Goal: Answer question/provide support

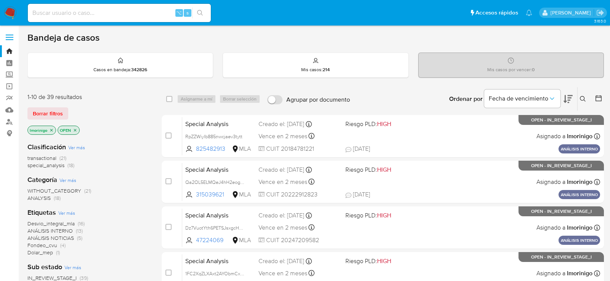
click at [144, 8] on input at bounding box center [119, 13] width 183 height 10
paste input "znbDoeR0nPZ9xXqoansdR9ra"
type input "znbDoeR0nPZ9xXqoansdR9ra"
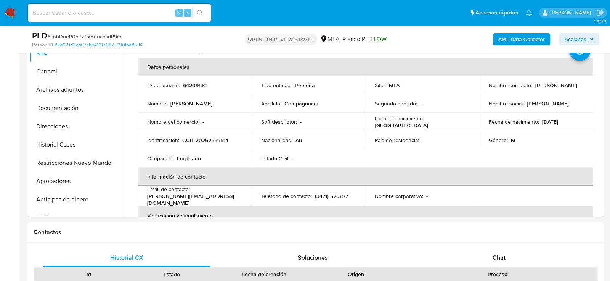
scroll to position [177, 0]
select select "10"
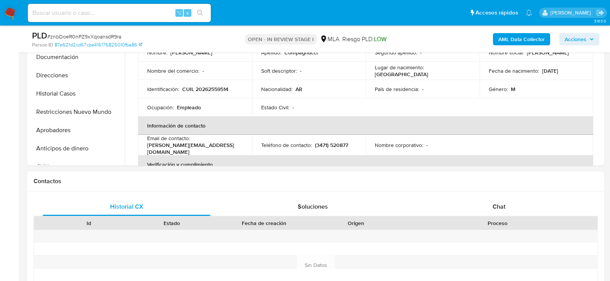
scroll to position [350, 0]
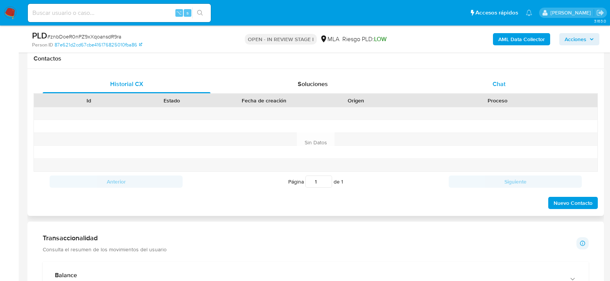
click at [510, 87] on div "Chat" at bounding box center [499, 84] width 168 height 18
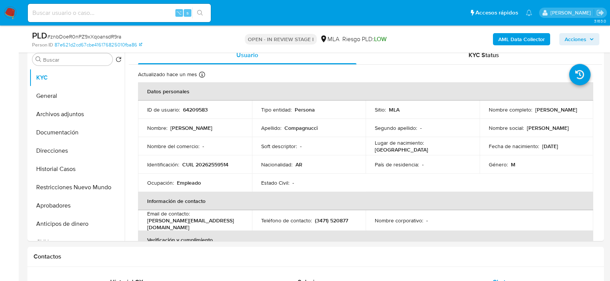
scroll to position [134, 0]
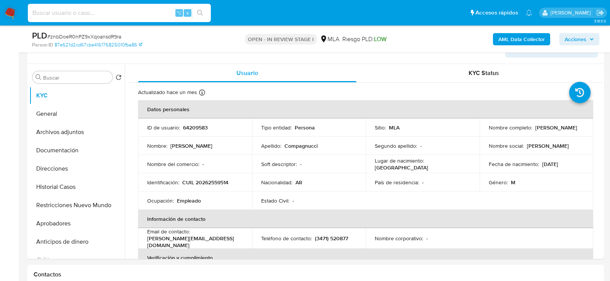
click at [112, 13] on input at bounding box center [119, 13] width 183 height 10
paste input "Elyp2CO64sQWgXzmjkRaIslC"
type input "Elyp2CO64sQWgXzmjkRaIslC"
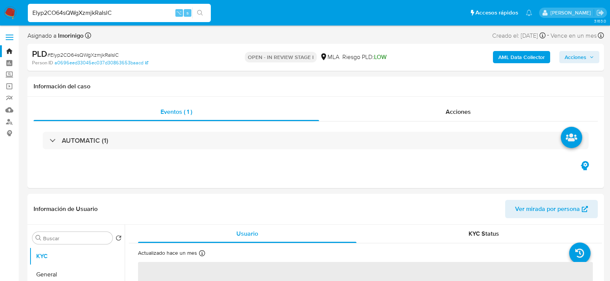
select select "10"
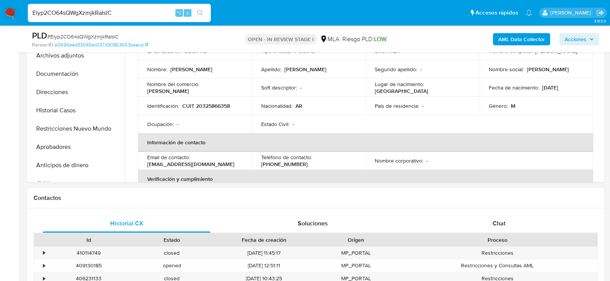
scroll to position [218, 0]
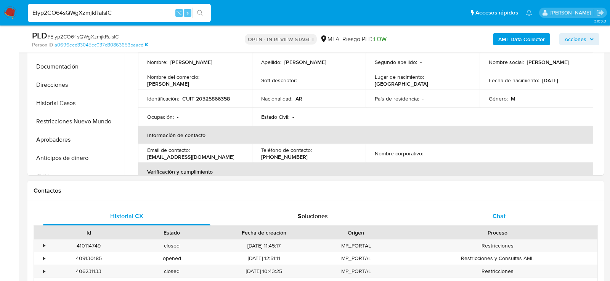
click at [485, 218] on div "Chat" at bounding box center [499, 216] width 168 height 18
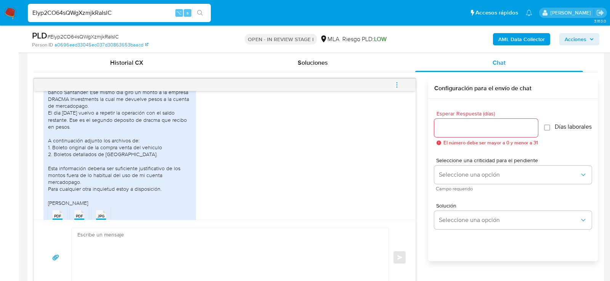
scroll to position [481, 0]
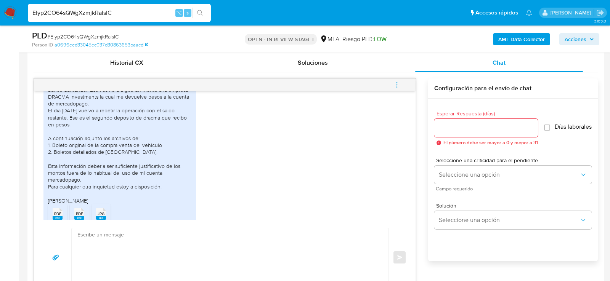
click at [61, 113] on div "Buen dia, La cuenta la utilizo desde hace un tiempo por mis servicios veterinar…" at bounding box center [119, 121] width 143 height 167
click at [70, 110] on div "Buen dia, La cuenta la utilizo desde hace un tiempo por mis servicios veterinar…" at bounding box center [119, 121] width 143 height 167
drag, startPoint x: 46, startPoint y: 110, endPoint x: 98, endPoint y: 110, distance: 51.8
click at [98, 110] on div "Buen dia, La cuenta la utilizo desde hace un tiempo por mis servicios veterinar…" at bounding box center [119, 134] width 152 height 199
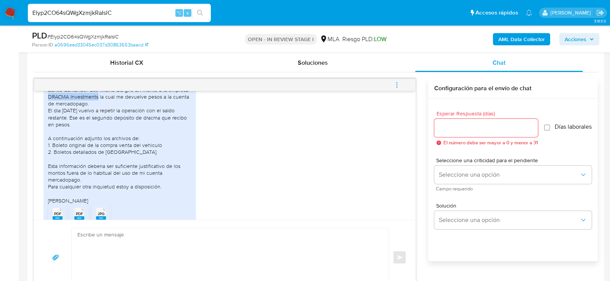
copy div "DRACMA Investments"
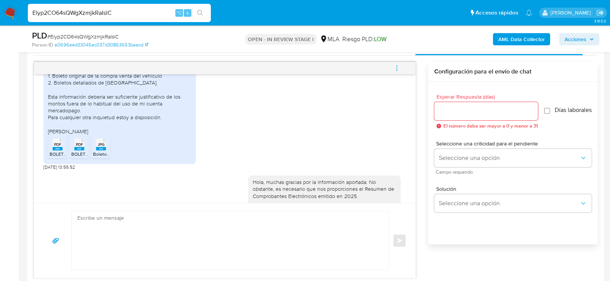
scroll to position [527, 0]
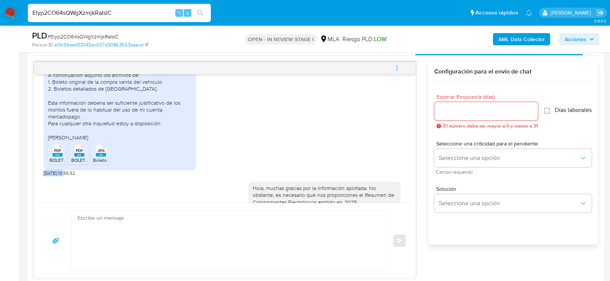
drag, startPoint x: 66, startPoint y: 194, endPoint x: 40, endPoint y: 194, distance: 25.9
click at [40, 194] on div "17/09/2025 14:30:13 Buen dia, La cuenta la utilizo desde hace un tiempo por mis…" at bounding box center [224, 138] width 381 height 129
copy span "19/09/2025"
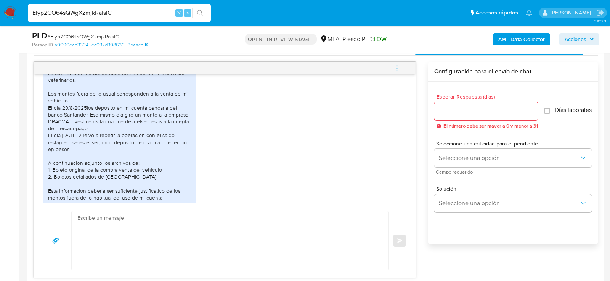
scroll to position [437, 0]
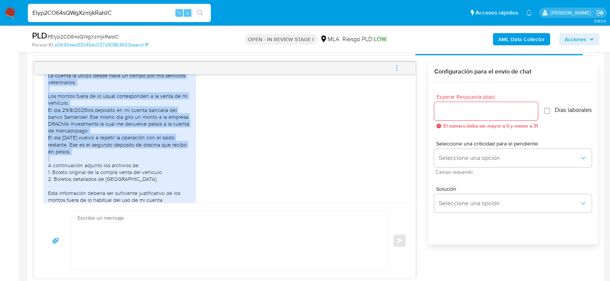
drag, startPoint x: 48, startPoint y: 88, endPoint x: 74, endPoint y: 167, distance: 82.3
click at [74, 167] on div "Buen dia, La cuenta la utilizo desde hace un tiempo por mis servicios veterinar…" at bounding box center [119, 148] width 143 height 167
copy div "La cuenta la utilizo desde hace un tiempo por mis servicios veterinarios. Los m…"
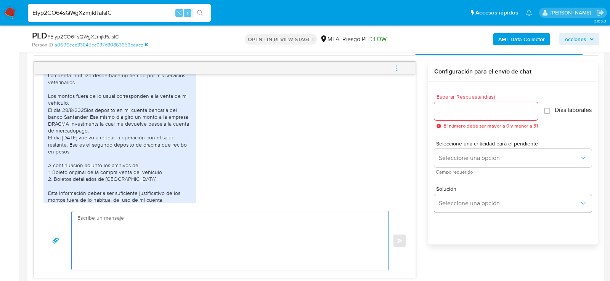
click at [216, 226] on textarea at bounding box center [227, 241] width 301 height 59
paste textarea "Hola, ¡Muchas gracias por tu respuesta! Confirmamos la recepción de la document…"
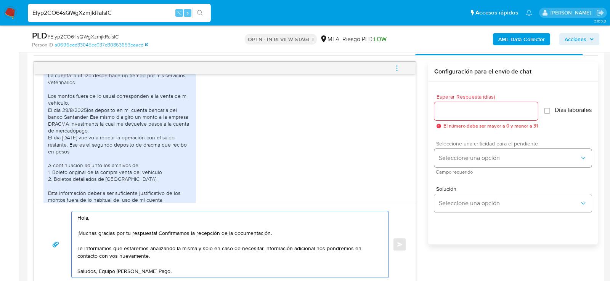
type textarea "Hola, ¡Muchas gracias por tu respuesta! Confirmamos la recepción de la document…"
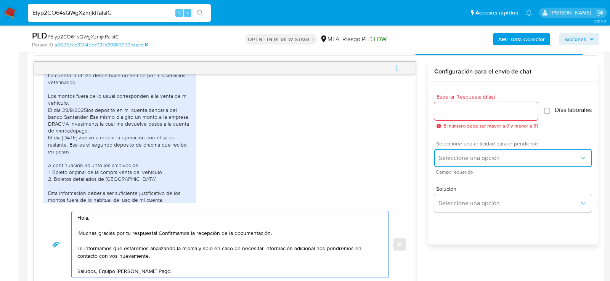
click at [447, 154] on button "Seleccione una opción" at bounding box center [512, 158] width 157 height 18
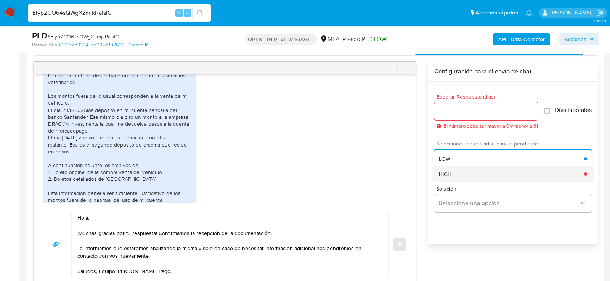
click at [448, 174] on span "HIGH" at bounding box center [445, 174] width 13 height 7
click at [451, 114] on input "Esperar Respuesta (días)" at bounding box center [486, 111] width 104 height 10
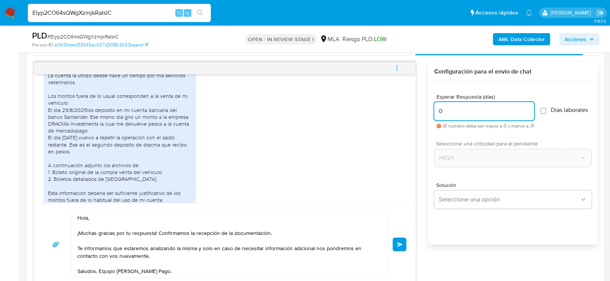
type input "0"
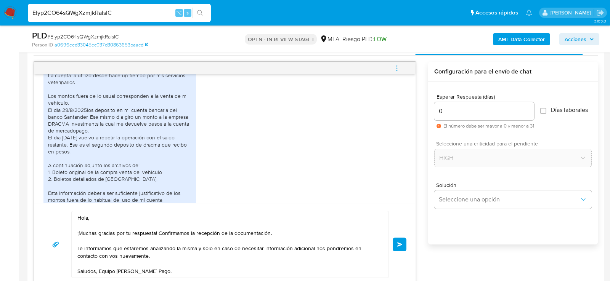
click at [99, 36] on span "# Elyp2CO64sQWgXzmjkRaIslC" at bounding box center [82, 37] width 71 height 8
copy span "Elyp2CO64sQWgXzmjkRaIslC"
click at [403, 245] on button "Enviar" at bounding box center [400, 245] width 14 height 14
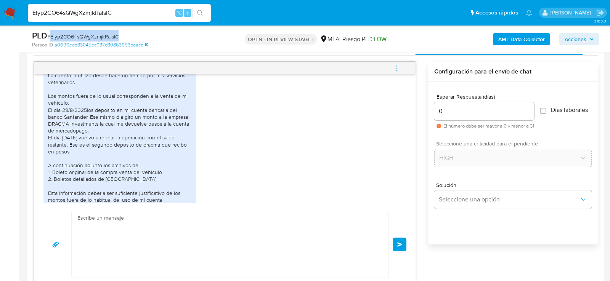
scroll to position [1733, 0]
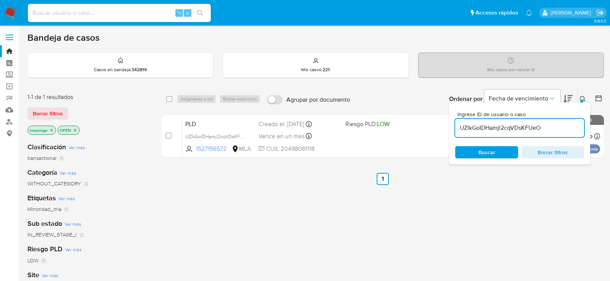
click at [466, 127] on input "UZlkGoIDHamjl2cqVDsKFUeO" at bounding box center [519, 128] width 129 height 10
paste input "Elyp2CO64sQWgXzmjkRaIslC"
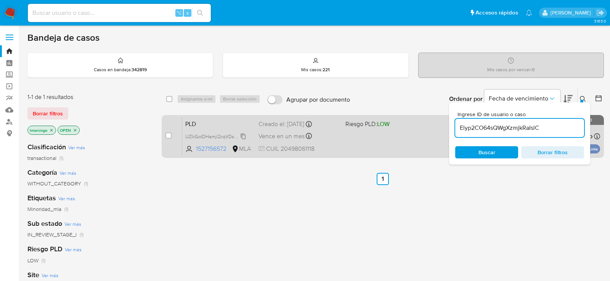
type input "Elyp2CO64sQWgXzmjkRaIslC"
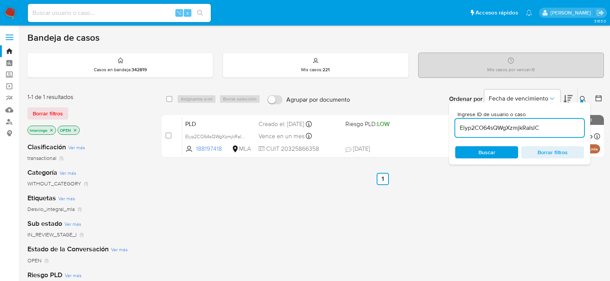
click at [168, 136] on input "checkbox" at bounding box center [168, 136] width 6 height 6
checkbox input "true"
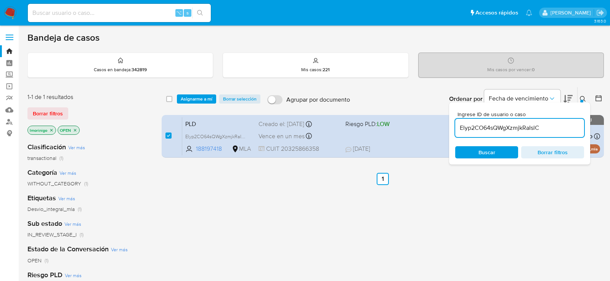
click at [204, 92] on div "select-all-cases-checkbox Asignarme a mí Borrar selección Agrupar por documento…" at bounding box center [383, 99] width 442 height 24
click at [204, 102] on span "Asignarme a mí" at bounding box center [197, 99] width 32 height 8
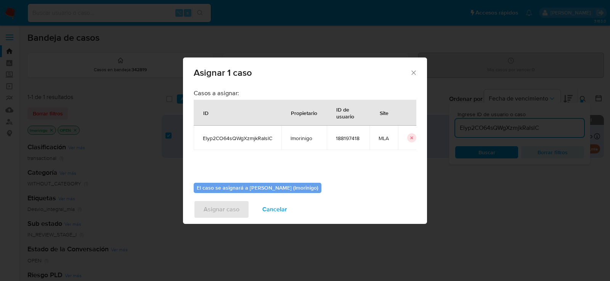
scroll to position [39, 0]
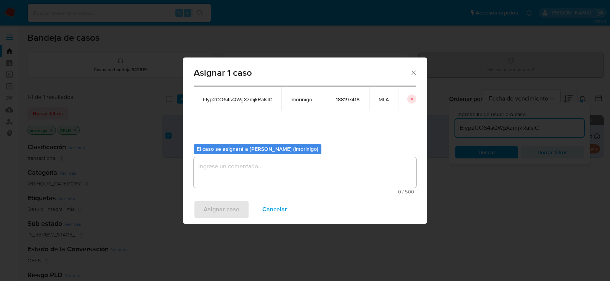
click at [224, 167] on textarea "assign-modal" at bounding box center [305, 172] width 223 height 30
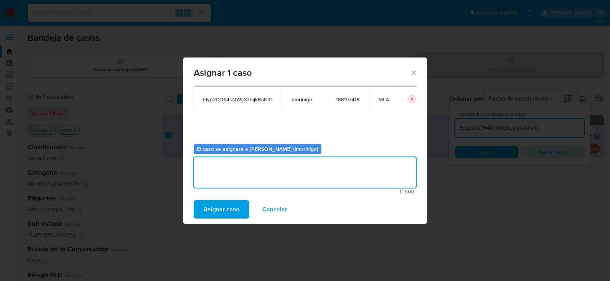
click at [228, 202] on span "Asignar caso" at bounding box center [222, 209] width 36 height 17
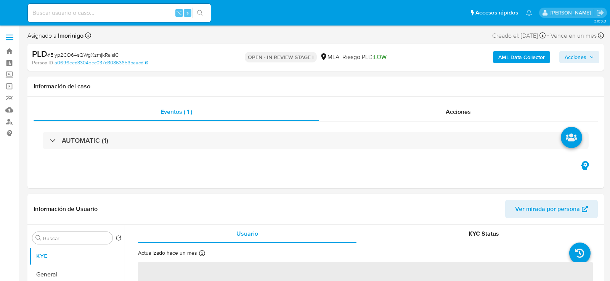
select select "10"
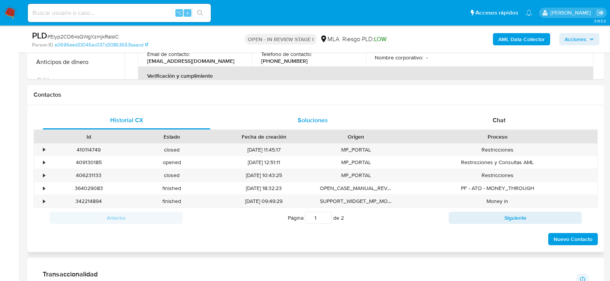
scroll to position [332, 0]
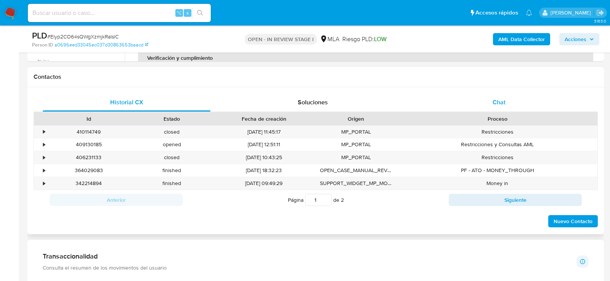
click at [457, 93] on div "Chat" at bounding box center [499, 102] width 168 height 18
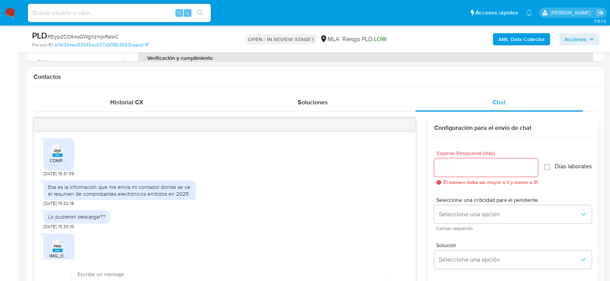
scroll to position [255, 0]
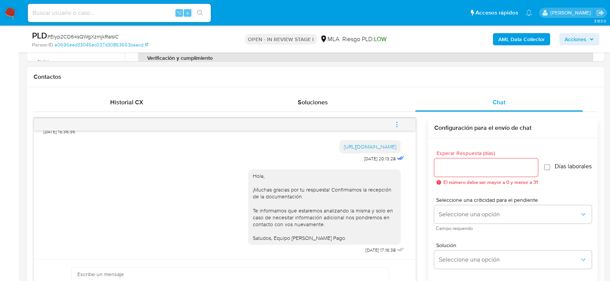
click at [398, 124] on icon "menu-action" at bounding box center [396, 124] width 7 height 7
click at [340, 109] on li "Cerrar conversación" at bounding box center [345, 109] width 78 height 14
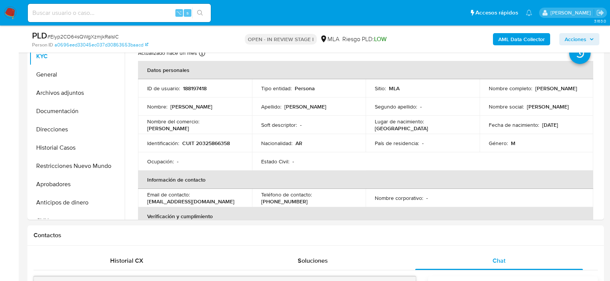
scroll to position [162, 0]
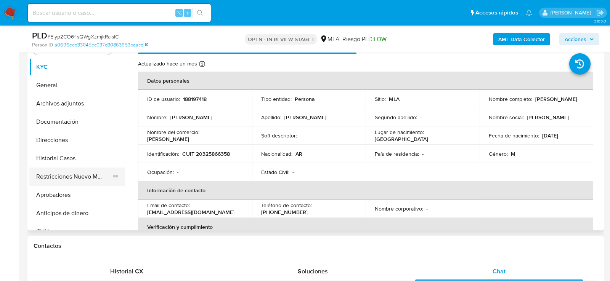
click at [47, 179] on button "Restricciones Nuevo Mundo" at bounding box center [73, 177] width 89 height 18
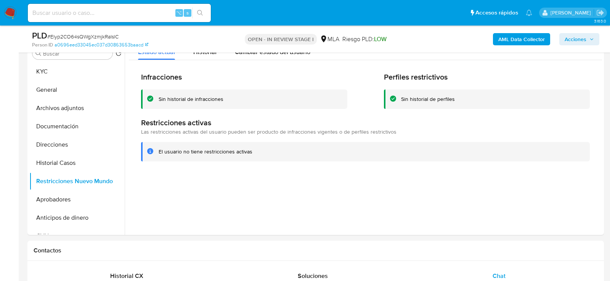
scroll to position [123, 0]
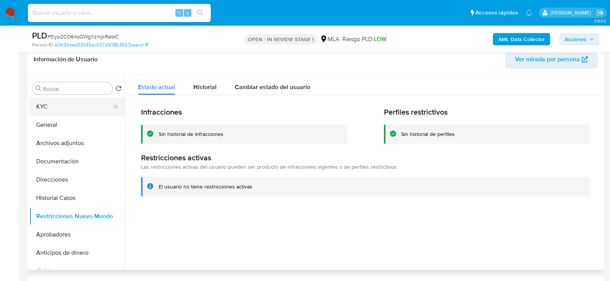
click at [50, 107] on button "KYC" at bounding box center [73, 107] width 89 height 18
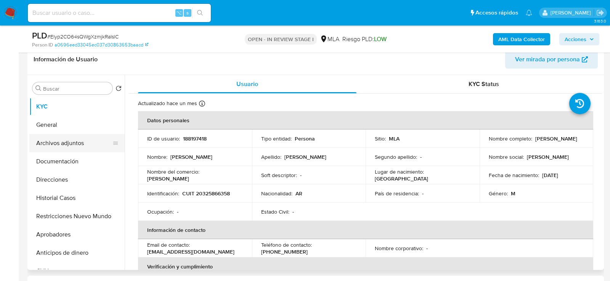
click at [44, 144] on button "Archivos adjuntos" at bounding box center [73, 143] width 89 height 18
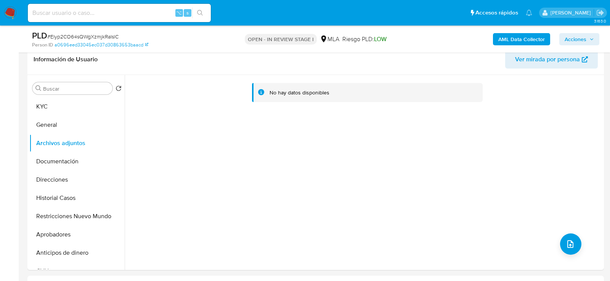
click at [497, 38] on button "AML Data Collector" at bounding box center [521, 39] width 57 height 12
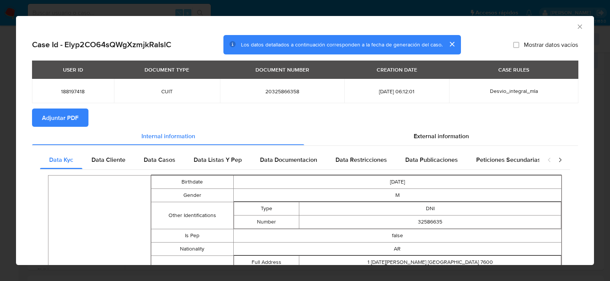
click at [77, 115] on span "Adjuntar PDF" at bounding box center [60, 117] width 37 height 17
click at [581, 26] on icon "Cerrar ventana" at bounding box center [580, 27] width 8 height 8
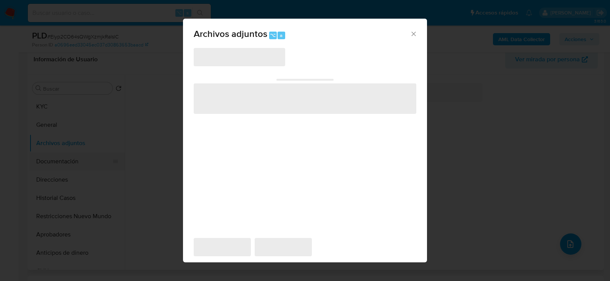
scroll to position [139, 0]
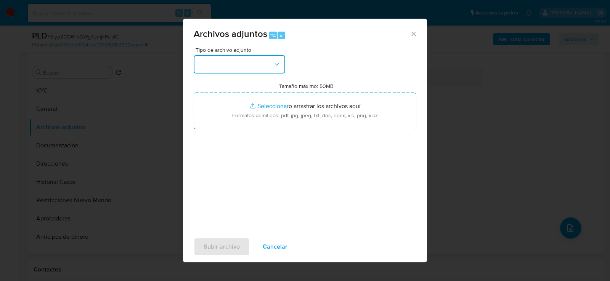
click at [253, 57] on button "button" at bounding box center [239, 64] width 91 height 18
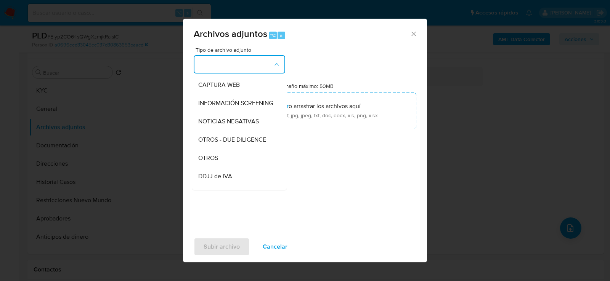
scroll to position [86, 0]
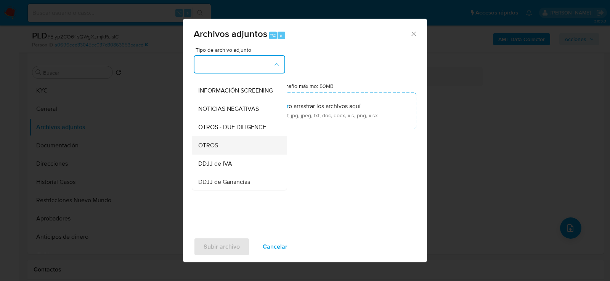
click at [237, 144] on div "OTROS" at bounding box center [237, 145] width 78 height 18
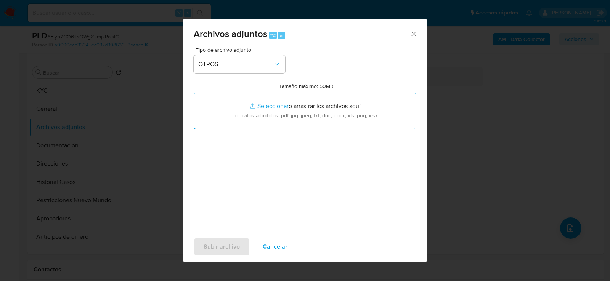
drag, startPoint x: 244, startPoint y: 116, endPoint x: 226, endPoint y: 157, distance: 45.0
click at [226, 157] on div "Tipo de archivo adjunto OTROS Tamaño máximo: 50MB Seleccionar archivos Seleccio…" at bounding box center [305, 137] width 223 height 180
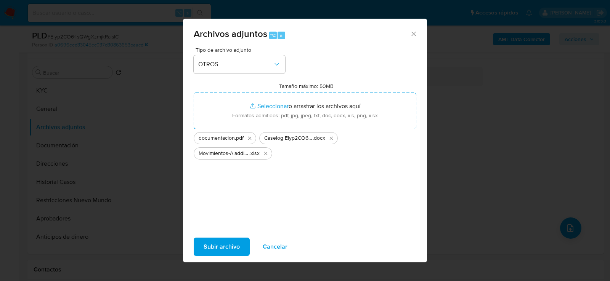
click at [216, 251] on span "Subir archivo" at bounding box center [222, 247] width 36 height 17
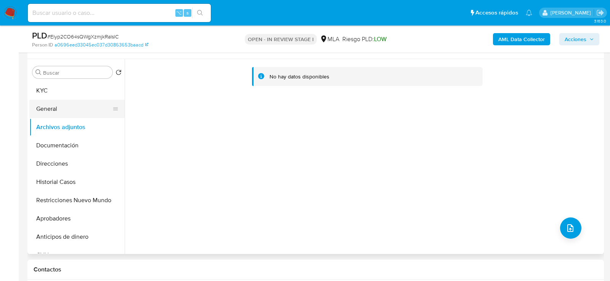
click at [75, 102] on button "General" at bounding box center [73, 109] width 89 height 18
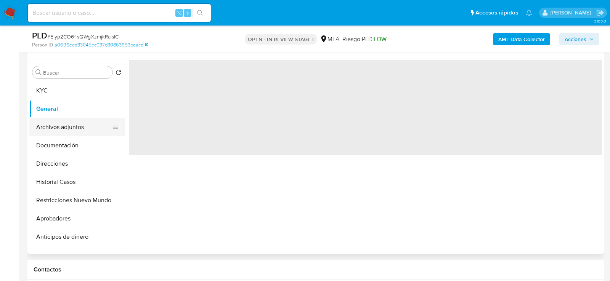
click at [74, 121] on button "Archivos adjuntos" at bounding box center [73, 127] width 89 height 18
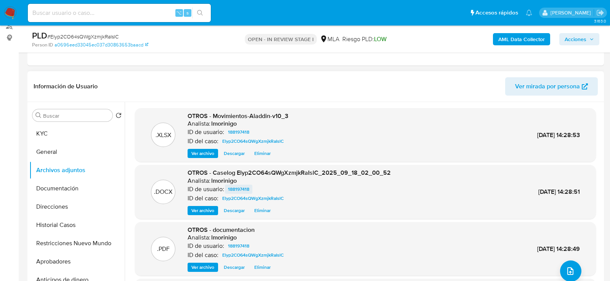
scroll to position [0, 0]
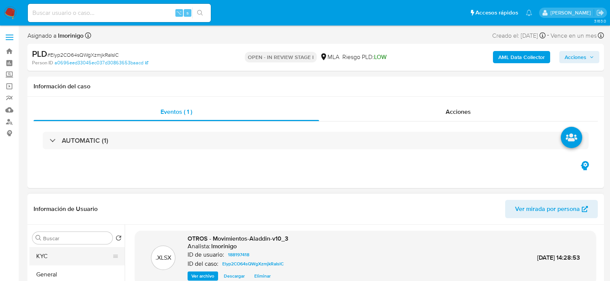
click at [63, 259] on button "KYC" at bounding box center [73, 256] width 89 height 18
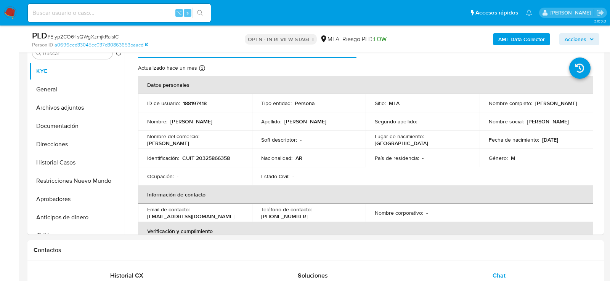
scroll to position [169, 0]
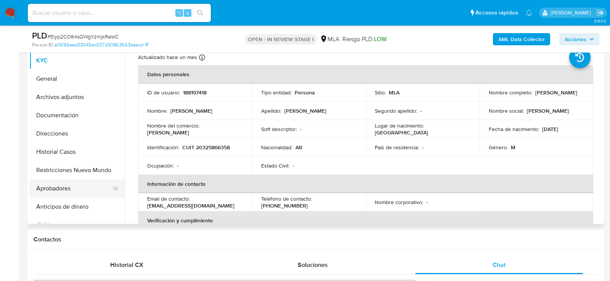
click at [55, 188] on button "Aprobadores" at bounding box center [73, 189] width 89 height 18
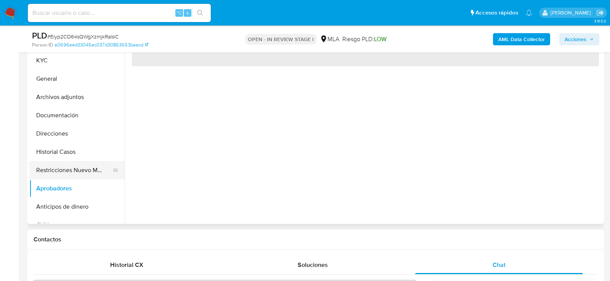
click at [51, 175] on button "Restricciones Nuevo Mundo" at bounding box center [73, 170] width 89 height 18
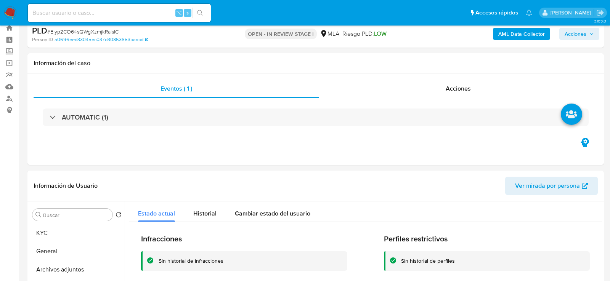
scroll to position [0, 0]
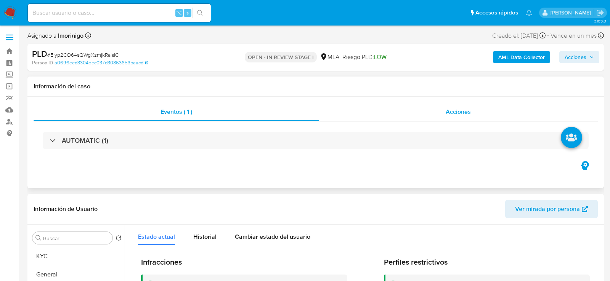
click at [426, 111] on div "Acciones" at bounding box center [458, 112] width 279 height 18
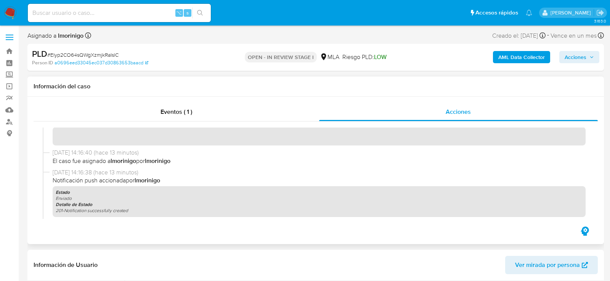
scroll to position [142, 0]
click at [574, 60] on span "Acciones" at bounding box center [575, 57] width 22 height 12
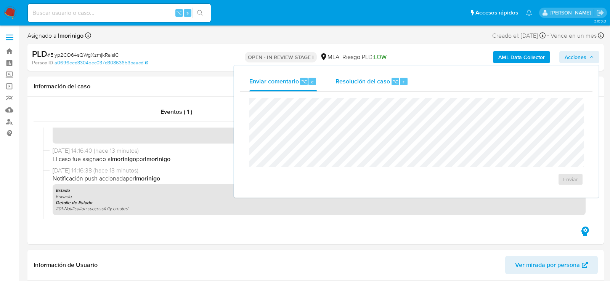
click at [393, 80] on span "⌥" at bounding box center [395, 81] width 6 height 7
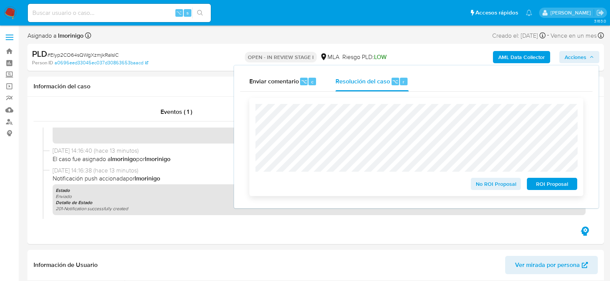
click at [487, 192] on div "No ROI Proposal ROI Proposal" at bounding box center [416, 147] width 334 height 98
click at [485, 189] on span "No ROI Proposal" at bounding box center [496, 184] width 40 height 11
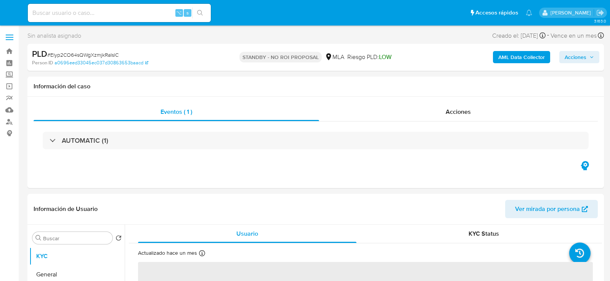
select select "10"
click at [132, 11] on input at bounding box center [119, 13] width 183 height 10
paste input "bf8FHk1sfXVdFaDZgdI2KJPp"
type input "bf8FHk1sfXVdFaDZgdI2KJPp"
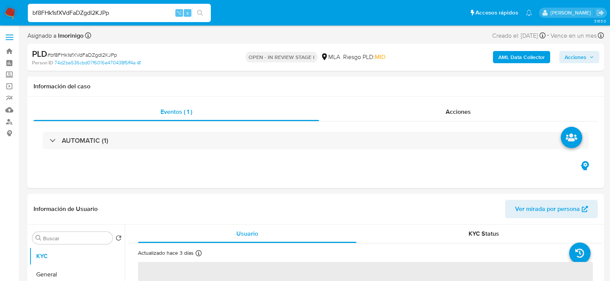
select select "10"
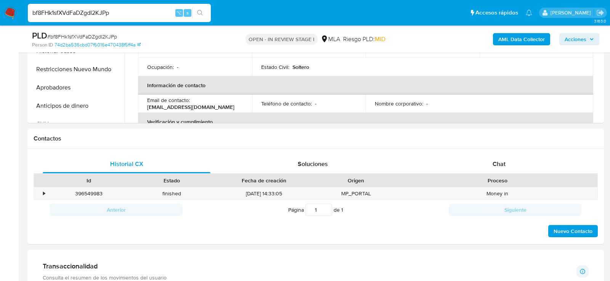
scroll to position [313, 0]
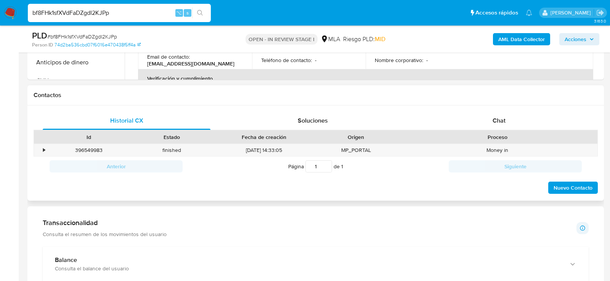
click at [479, 108] on div "Historial CX Soluciones Chat Id Estado Fecha de creación Origen Proceso • 39654…" at bounding box center [315, 154] width 576 height 96
click at [468, 119] on div "Chat" at bounding box center [499, 121] width 168 height 18
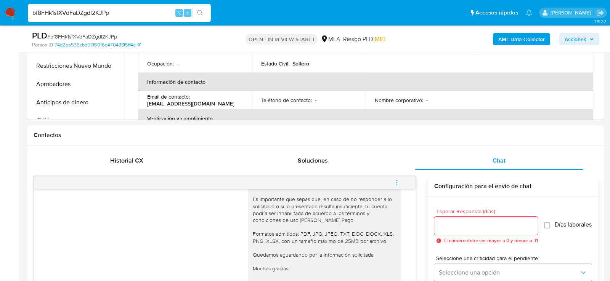
scroll to position [265, 0]
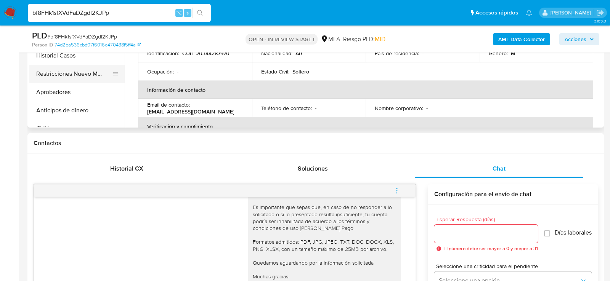
click at [58, 72] on button "Restricciones Nuevo Mundo" at bounding box center [73, 74] width 89 height 18
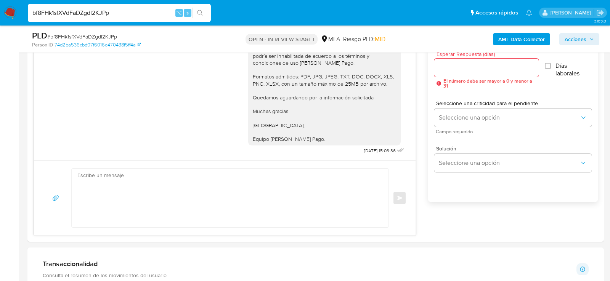
scroll to position [376, 0]
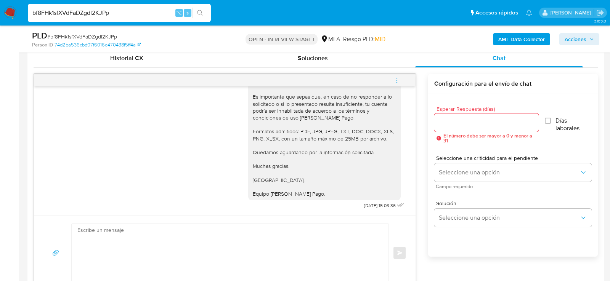
click at [397, 77] on icon "menu-action" at bounding box center [396, 80] width 7 height 7
drag, startPoint x: 335, startPoint y: 67, endPoint x: 240, endPoint y: 144, distance: 122.0
click at [240, 144] on div "Cerrar conversación Abrir gestor de archivos" at bounding box center [305, 140] width 610 height 281
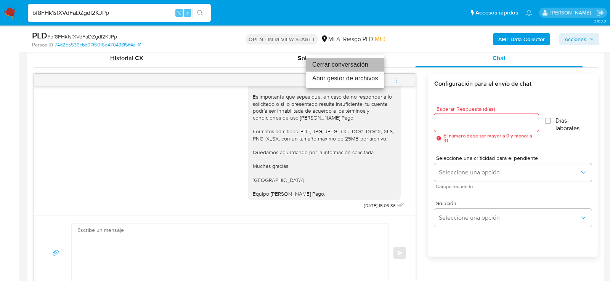
click at [346, 63] on li "Cerrar conversación" at bounding box center [345, 65] width 78 height 14
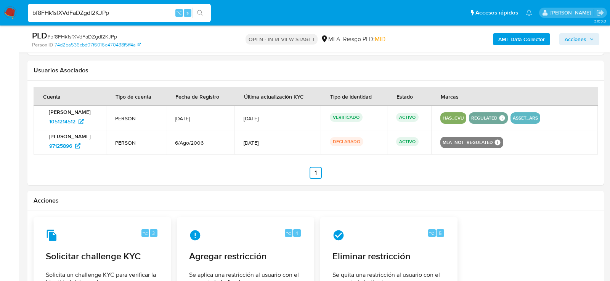
scroll to position [1185, 0]
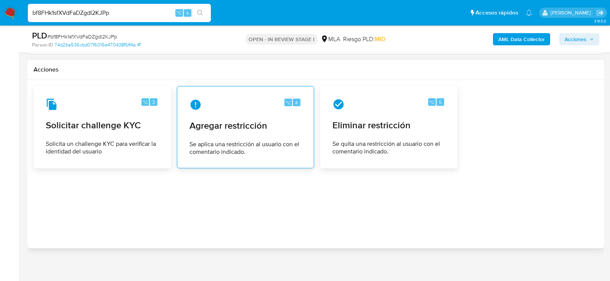
click at [256, 127] on div "⌥ 4 Agregar restricción Se aplica una restricción al usuario con el comentario …" at bounding box center [245, 127] width 124 height 69
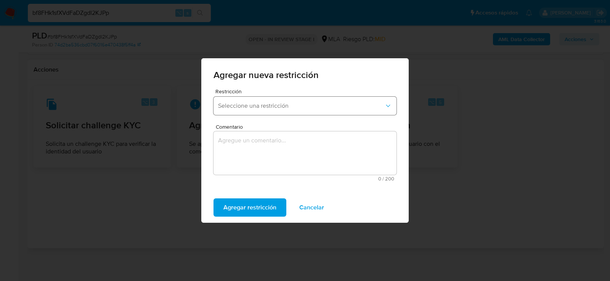
click at [260, 106] on span "Seleccione una restricción" at bounding box center [301, 106] width 166 height 8
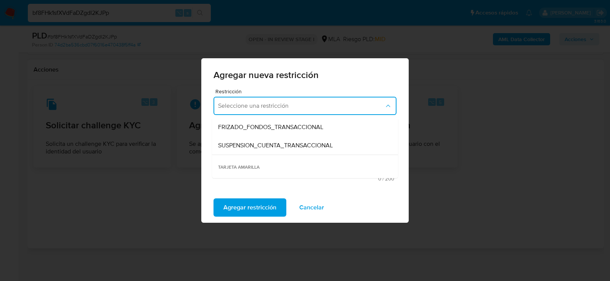
scroll to position [101, 0]
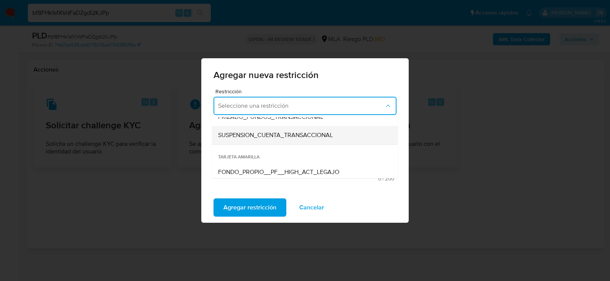
click at [256, 140] on div "SUSPENSION_CUENTA_TRANSACCIONAL" at bounding box center [302, 135] width 169 height 18
click at [256, 140] on textarea "Comentario" at bounding box center [304, 152] width 183 height 43
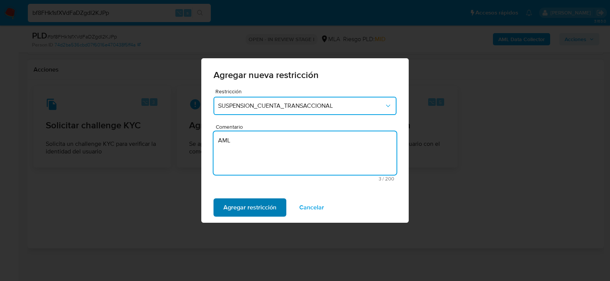
type textarea "AML"
click at [244, 211] on span "Agregar restricción" at bounding box center [249, 207] width 53 height 17
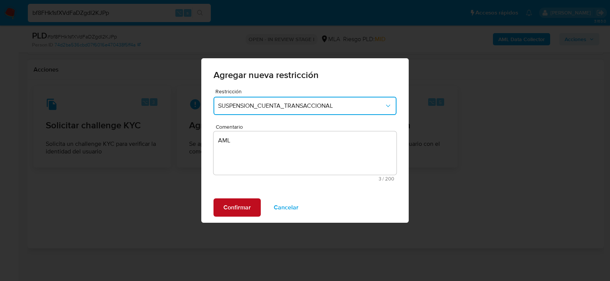
click at [244, 211] on span "Confirmar" at bounding box center [236, 207] width 27 height 17
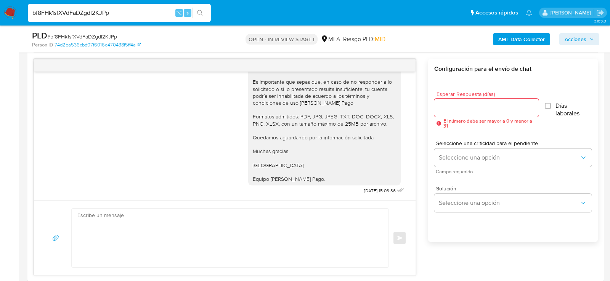
scroll to position [382, 0]
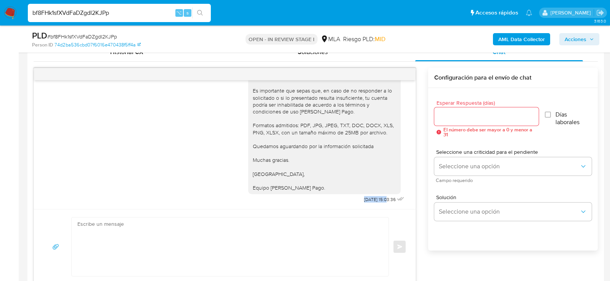
drag, startPoint x: 378, startPoint y: 199, endPoint x: 355, endPoint y: 200, distance: 23.3
click at [364, 201] on span "07/10/2025 15:03:36" at bounding box center [380, 200] width 32 height 6
copy span "07/10/2025"
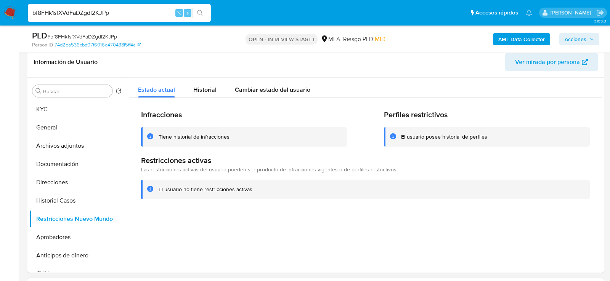
scroll to position [105, 0]
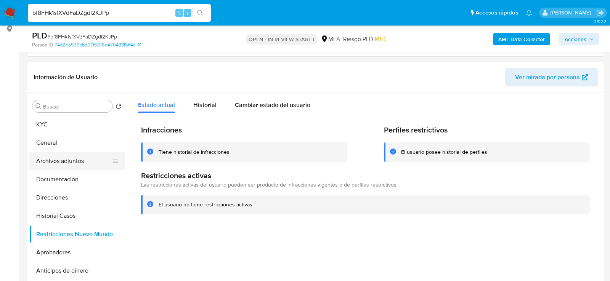
click at [54, 163] on button "Archivos adjuntos" at bounding box center [73, 161] width 89 height 18
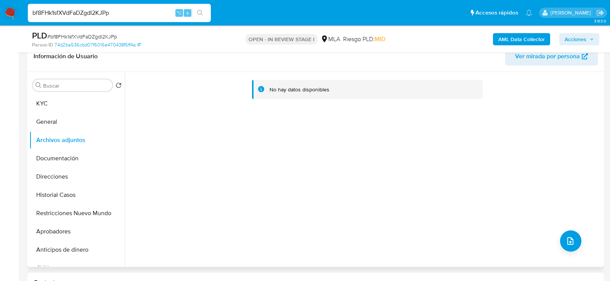
scroll to position [129, 0]
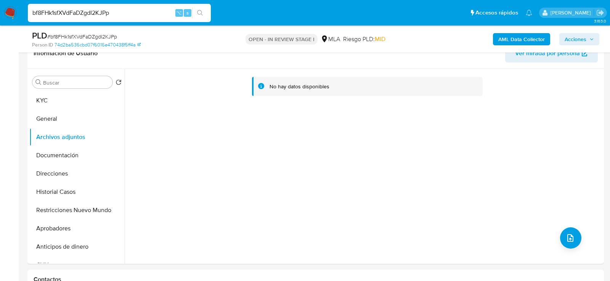
click at [505, 42] on b "AML Data Collector" at bounding box center [521, 39] width 46 height 12
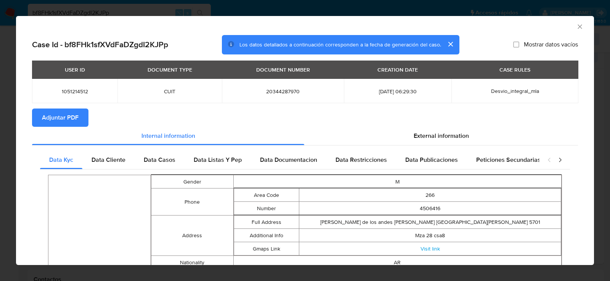
click at [62, 123] on span "Adjuntar PDF" at bounding box center [60, 117] width 37 height 17
click at [578, 26] on icon "Cerrar ventana" at bounding box center [580, 27] width 8 height 8
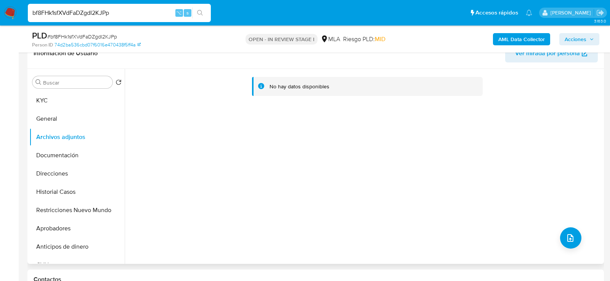
scroll to position [139, 0]
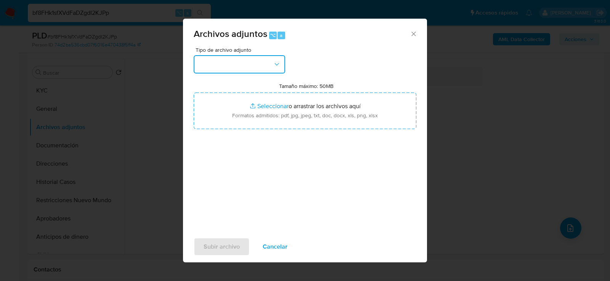
click at [255, 69] on button "button" at bounding box center [239, 64] width 91 height 18
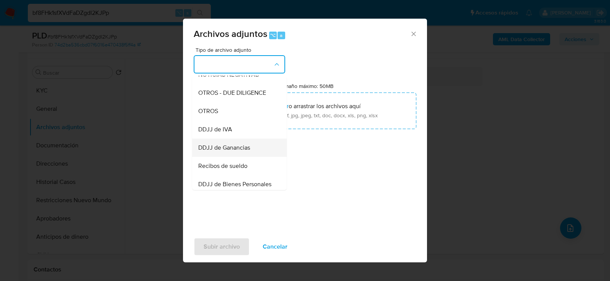
scroll to position [108, 0]
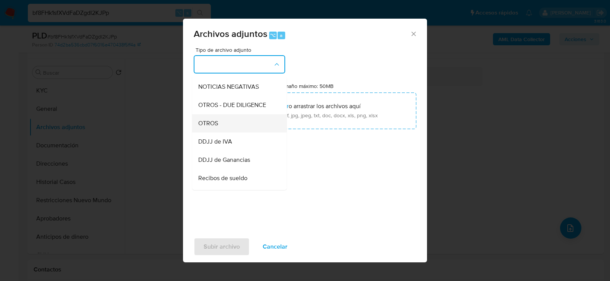
click at [224, 122] on div "OTROS" at bounding box center [237, 123] width 78 height 18
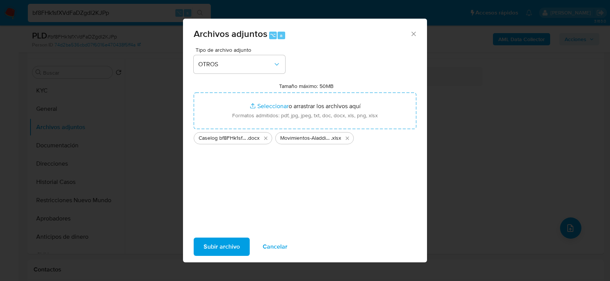
click at [228, 250] on span "Subir archivo" at bounding box center [222, 247] width 36 height 17
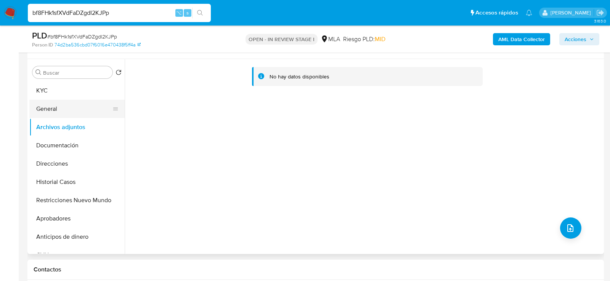
click at [65, 109] on button "General" at bounding box center [73, 109] width 89 height 18
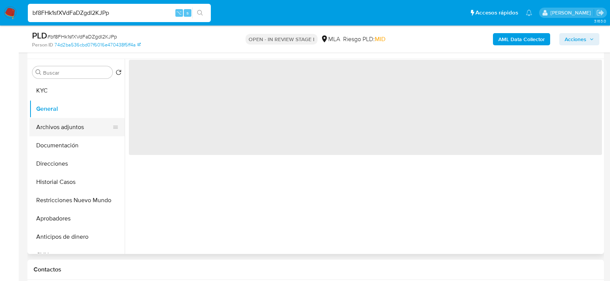
click at [65, 125] on button "Archivos adjuntos" at bounding box center [73, 127] width 89 height 18
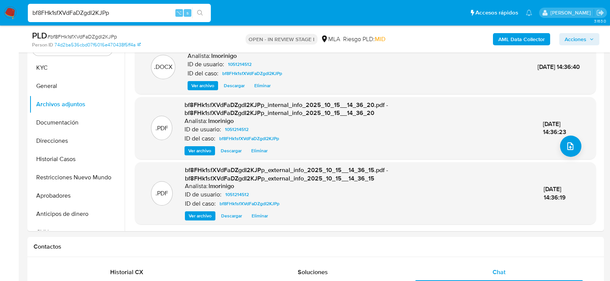
scroll to position [161, 0]
click at [50, 178] on button "Restricciones Nuevo Mundo" at bounding box center [73, 178] width 89 height 18
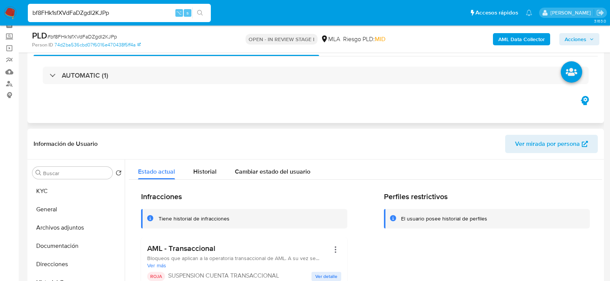
scroll to position [26, 0]
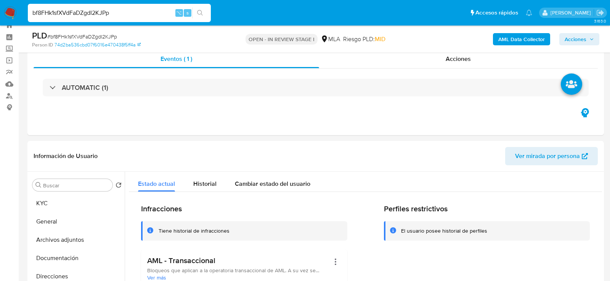
click at [579, 38] on span "Acciones" at bounding box center [575, 39] width 22 height 12
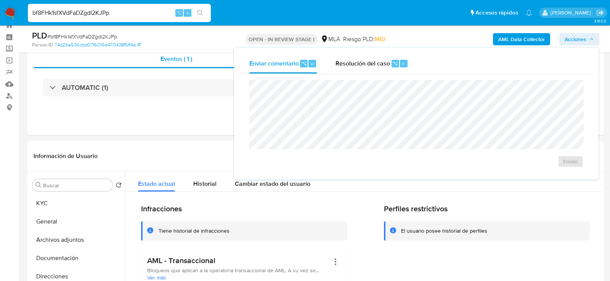
drag, startPoint x: 399, startPoint y: 61, endPoint x: 399, endPoint y: 74, distance: 12.2
click at [400, 62] on div "r" at bounding box center [404, 64] width 8 height 8
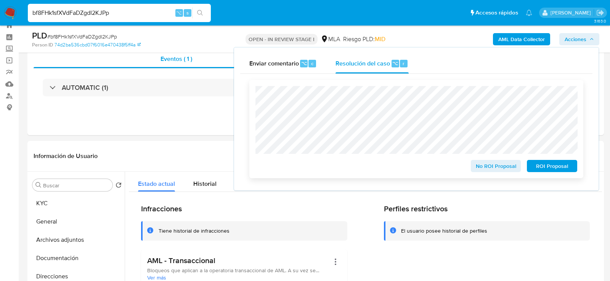
click at [547, 171] on span "ROI Proposal" at bounding box center [552, 166] width 40 height 11
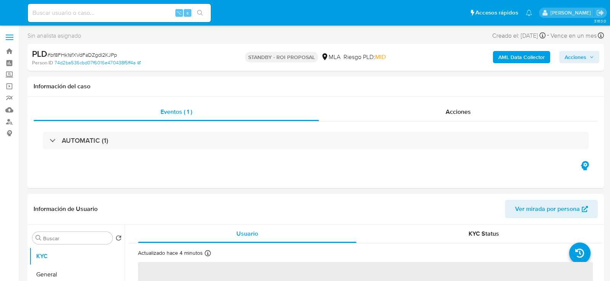
select select "10"
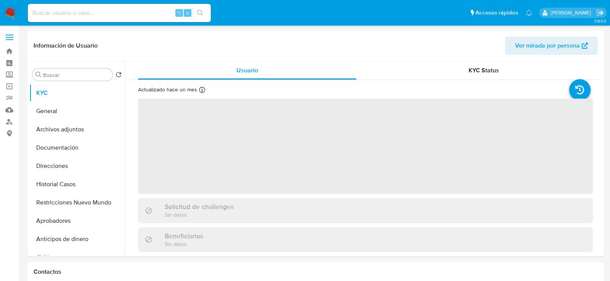
select select "10"
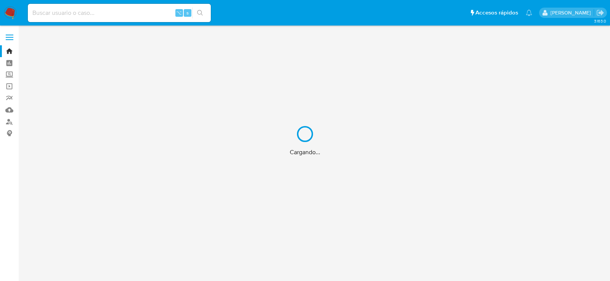
click at [6, 123] on div "Cargando..." at bounding box center [305, 140] width 610 height 281
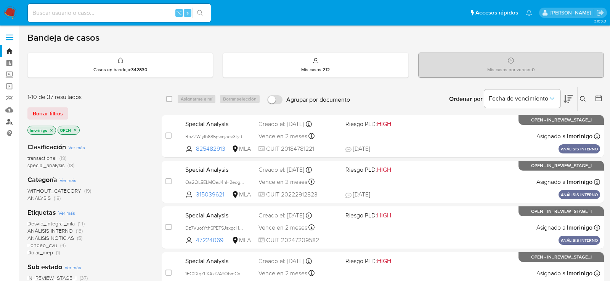
click at [10, 123] on link "Buscador de personas" at bounding box center [45, 122] width 91 height 12
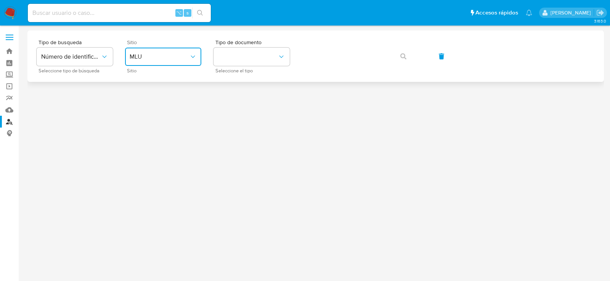
click at [169, 58] on span "MLU" at bounding box center [159, 57] width 59 height 8
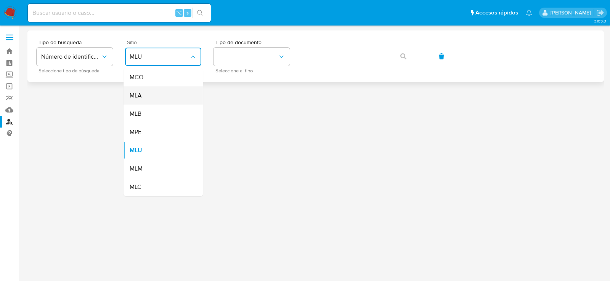
click at [163, 103] on div "MLA" at bounding box center [161, 96] width 63 height 18
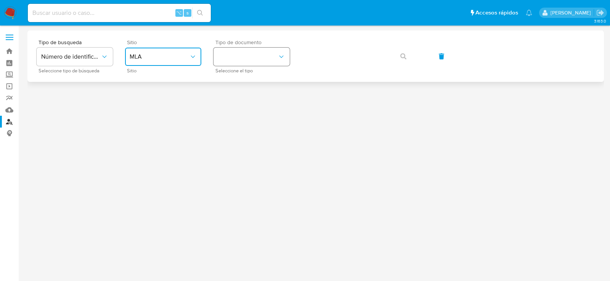
click at [254, 59] on button "identificationType" at bounding box center [251, 57] width 76 height 18
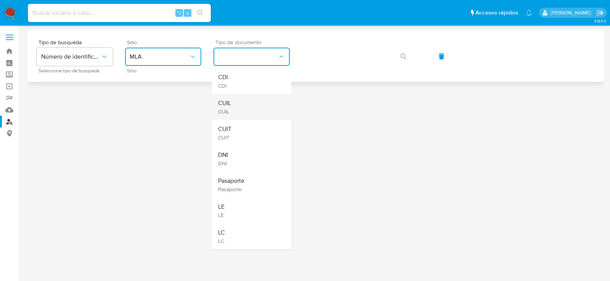
drag, startPoint x: 247, startPoint y: 120, endPoint x: 244, endPoint y: 105, distance: 15.3
click at [244, 105] on ul "CDI CDI CUIL CUIL CUIT CUIT DNI DNI Pasaporte Pasaporte LE LE LC LC" at bounding box center [251, 158] width 79 height 181
click at [244, 105] on div "CUIL CUIL" at bounding box center [249, 107] width 63 height 26
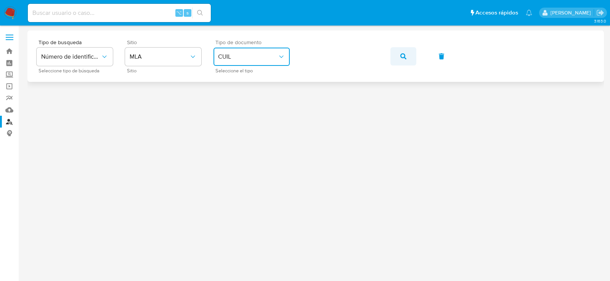
click at [396, 54] on button "button" at bounding box center [403, 56] width 26 height 18
